Goal: Task Accomplishment & Management: Manage account settings

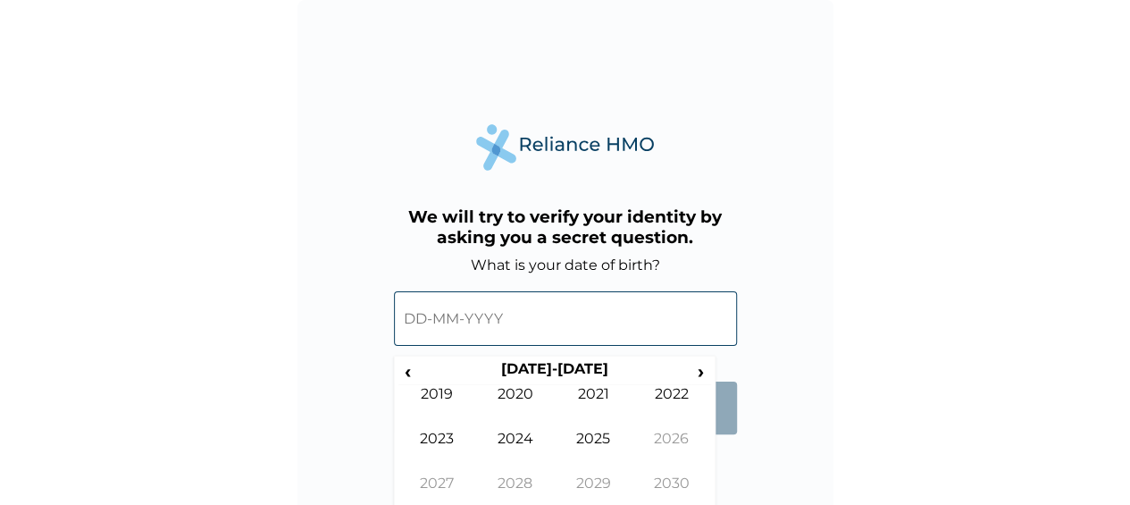
click at [563, 312] on input "text" at bounding box center [565, 318] width 343 height 54
click at [401, 369] on span "‹" at bounding box center [407, 371] width 19 height 22
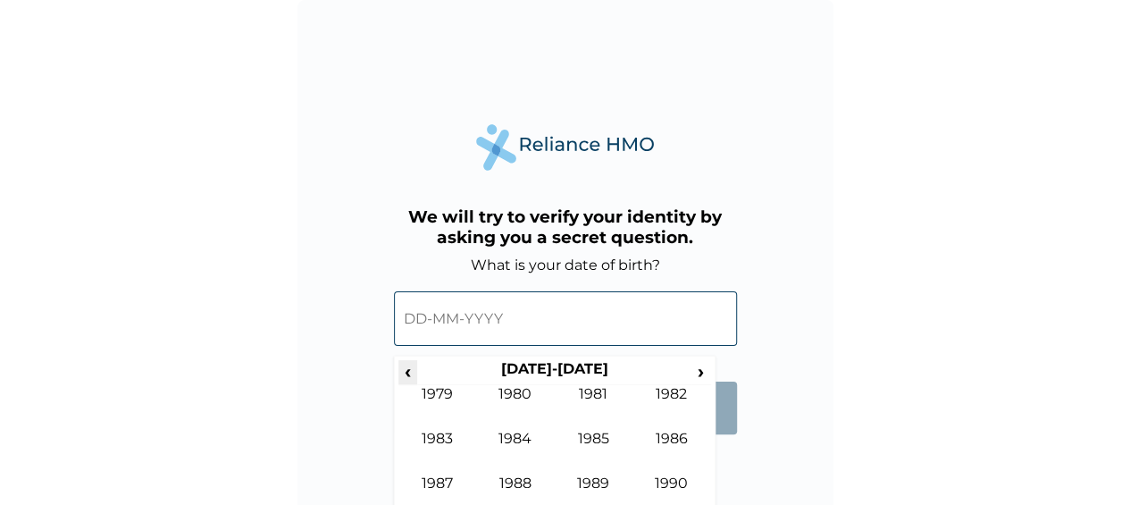
click at [401, 369] on span "‹" at bounding box center [407, 371] width 19 height 22
click at [695, 368] on span "›" at bounding box center [701, 371] width 20 height 22
click at [595, 392] on td "1981" at bounding box center [594, 407] width 79 height 45
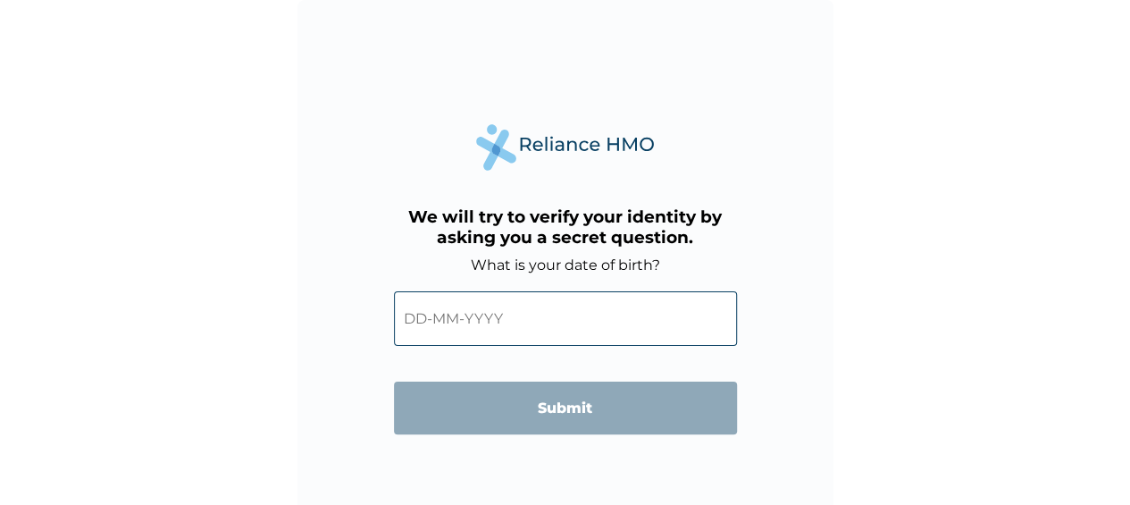
scroll to position [30, 0]
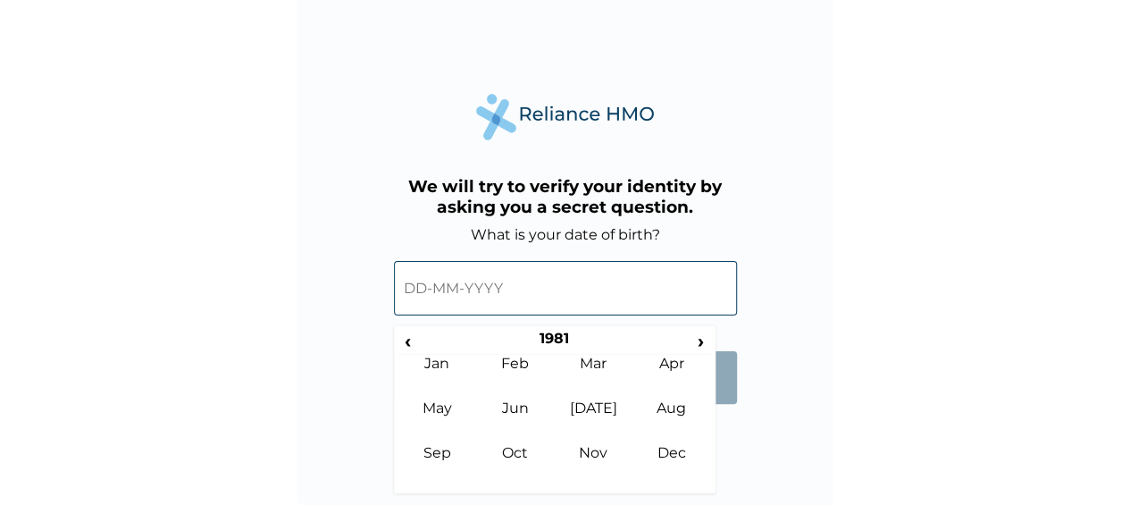
click at [471, 302] on input "text" at bounding box center [565, 288] width 343 height 54
click at [604, 449] on td "Nov" at bounding box center [594, 466] width 79 height 45
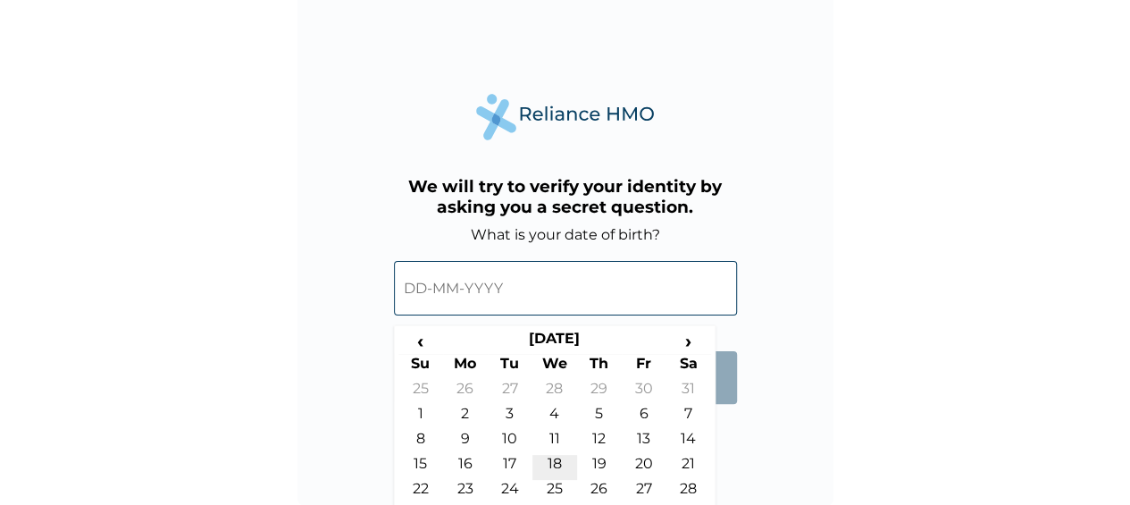
click at [554, 469] on td "18" at bounding box center [554, 467] width 45 height 25
type input "18-11-1981"
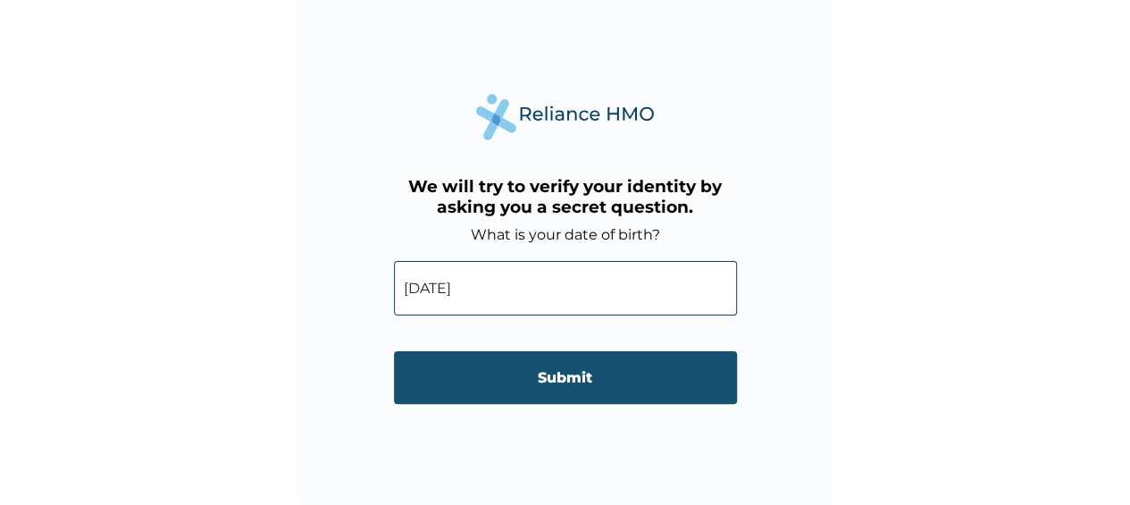
click at [551, 383] on input "Submit" at bounding box center [565, 377] width 343 height 53
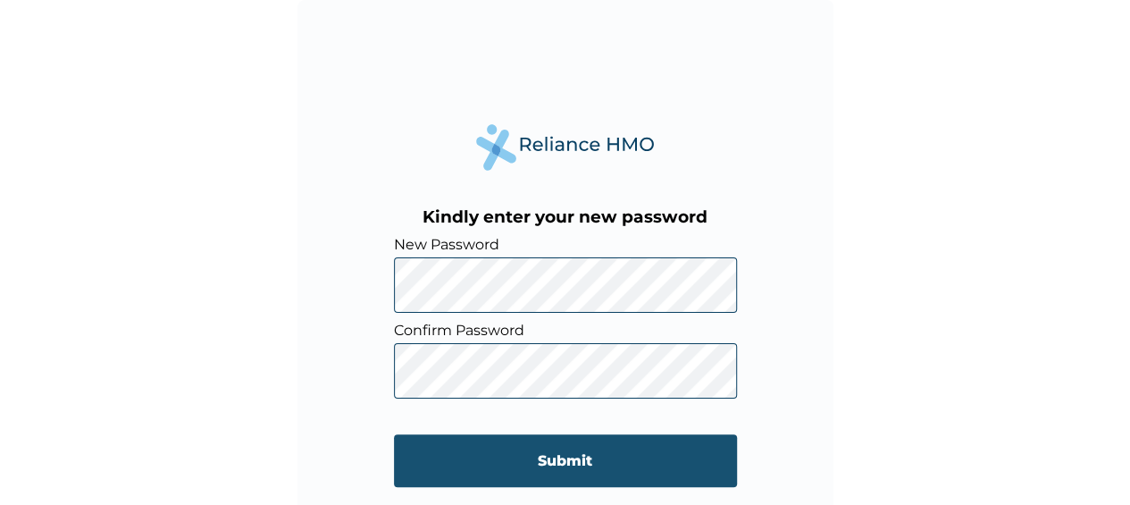
click at [563, 455] on input "Submit" at bounding box center [565, 460] width 343 height 53
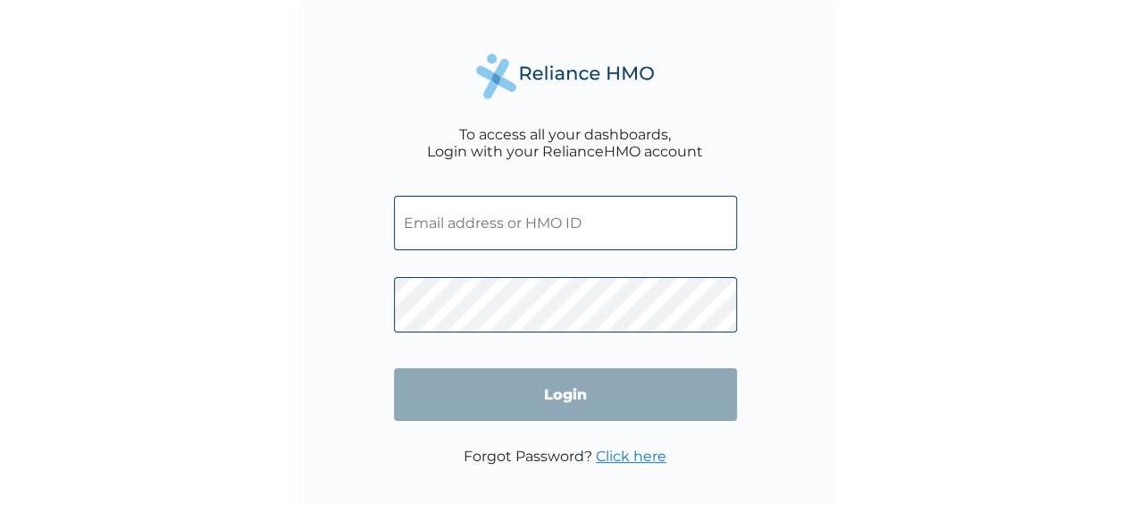
click at [589, 216] on input "text" at bounding box center [565, 223] width 343 height 54
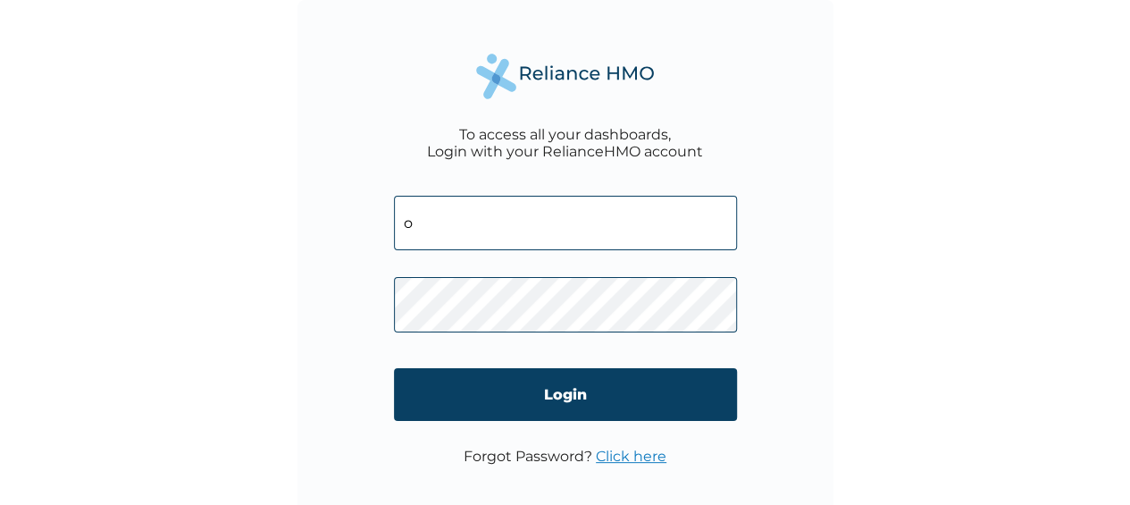
type input "[EMAIL_ADDRESS][DOMAIN_NAME]"
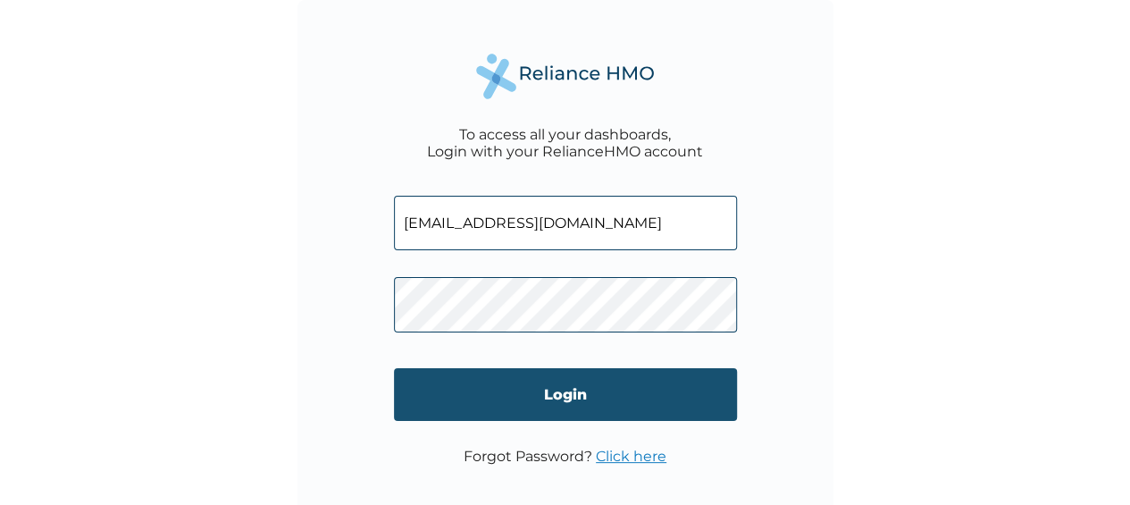
click at [552, 401] on input "Login" at bounding box center [565, 394] width 343 height 53
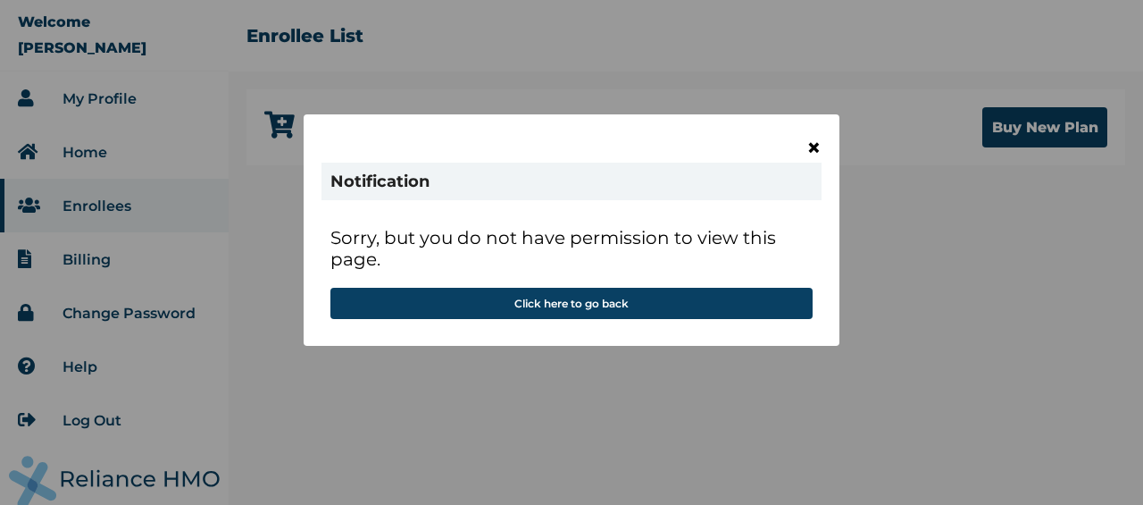
click at [816, 144] on span "×" at bounding box center [813, 147] width 15 height 30
